Goal: Transaction & Acquisition: Purchase product/service

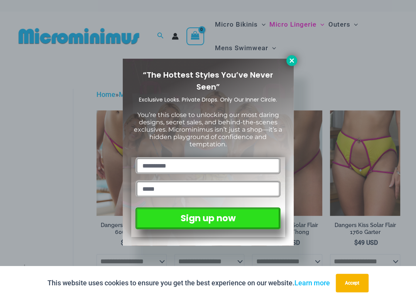
click at [294, 57] on icon at bounding box center [291, 60] width 7 height 7
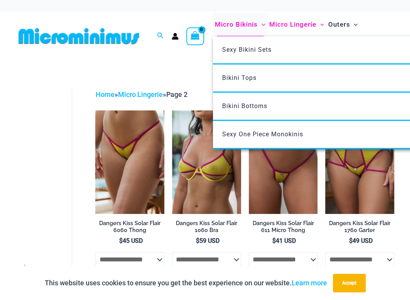
click at [245, 23] on span "Micro Bikinis" at bounding box center [236, 25] width 43 height 20
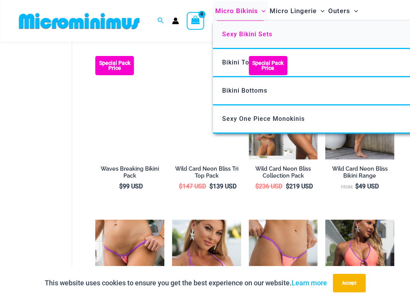
scroll to position [728, 0]
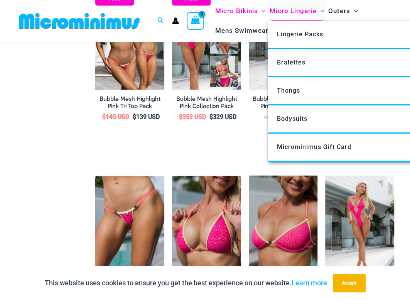
click at [291, 11] on span "Micro Lingerie" at bounding box center [292, 11] width 47 height 20
